Goal: Task Accomplishment & Management: Complete application form

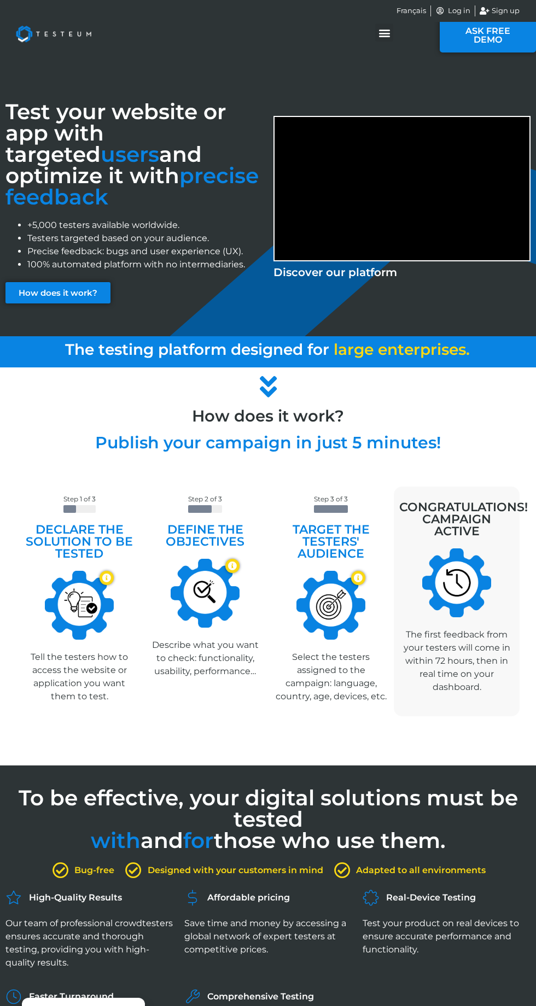
click at [383, 34] on icon "Menu Toggle" at bounding box center [384, 33] width 12 height 12
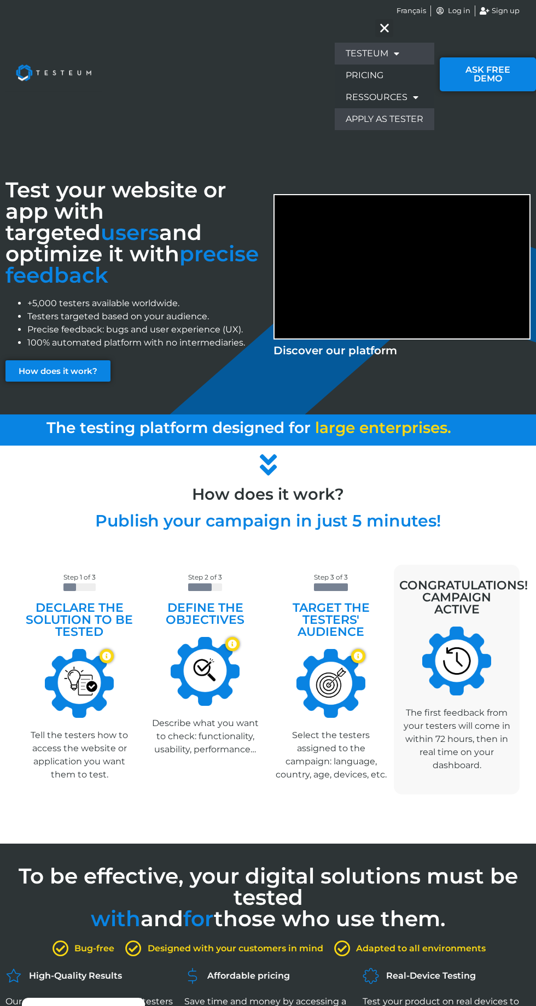
click at [398, 119] on link "Apply as tester" at bounding box center [385, 119] width 100 height 22
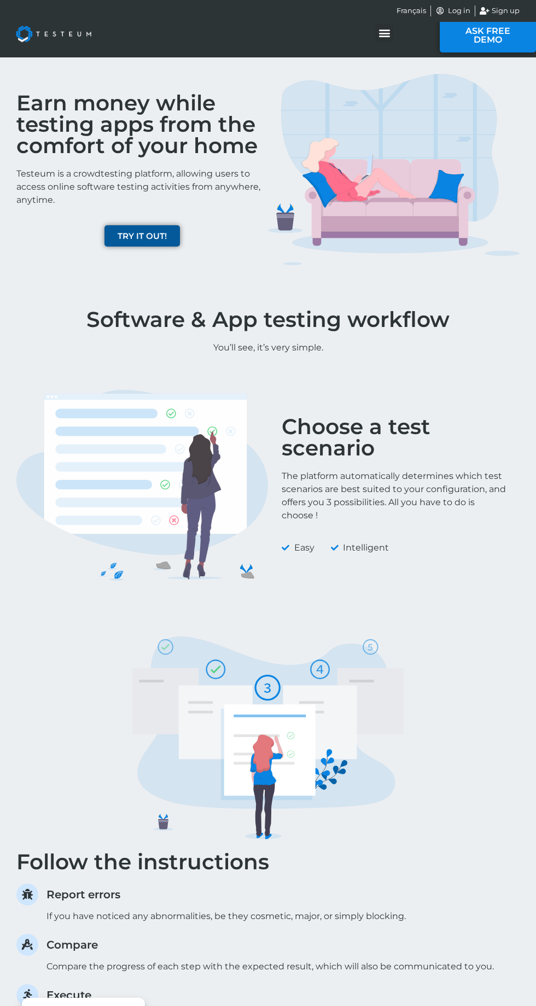
click at [137, 240] on span "TRY IT OUT!" at bounding box center [142, 236] width 49 height 8
